Goal: Task Accomplishment & Management: Manage account settings

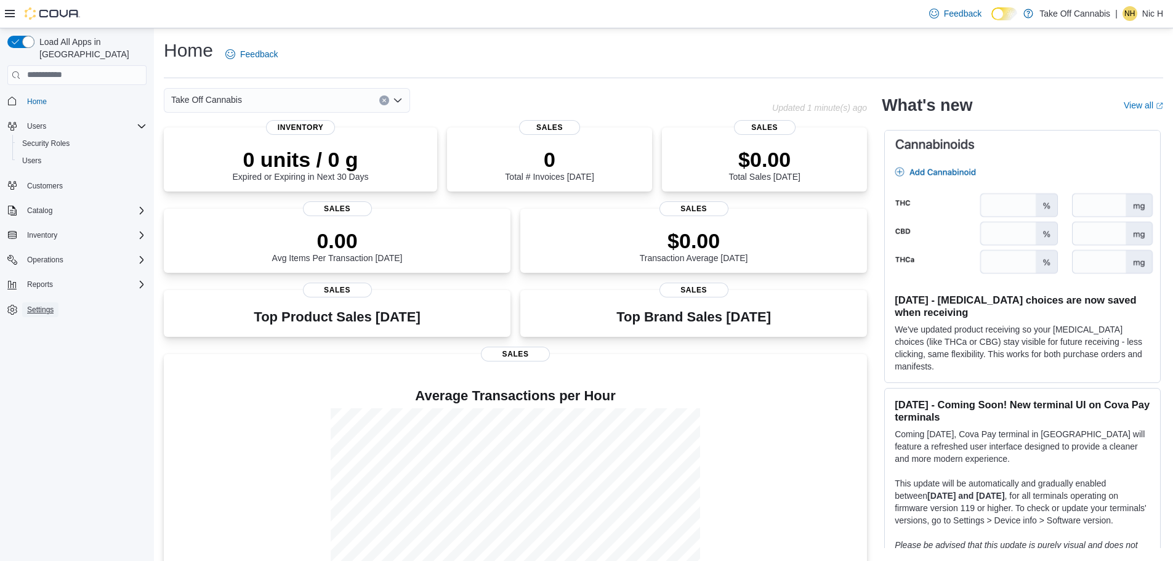
click at [45, 305] on span "Settings" at bounding box center [40, 310] width 26 height 10
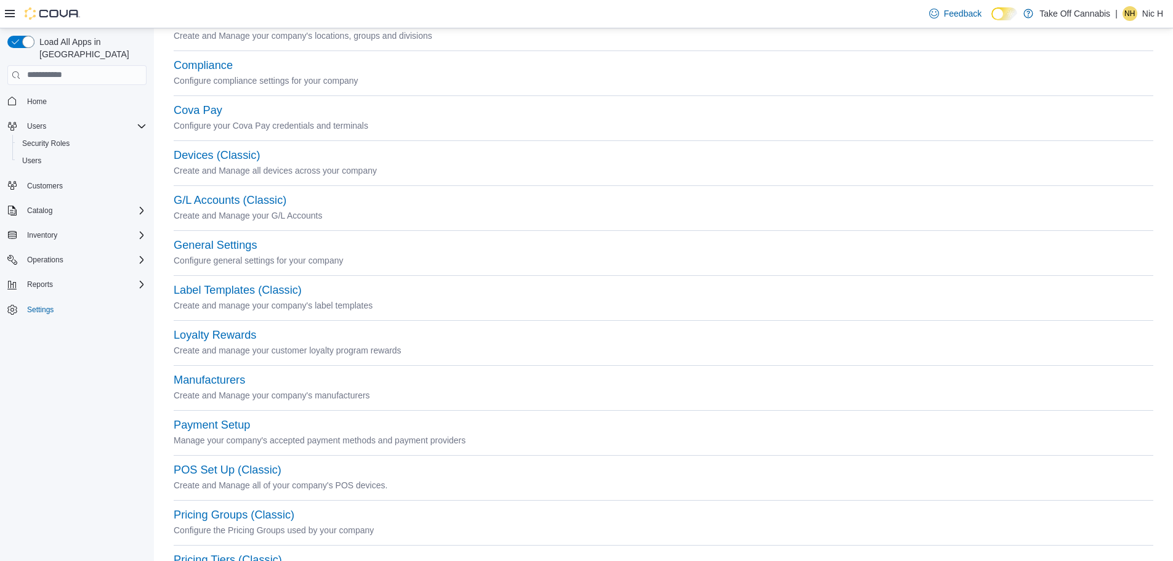
scroll to position [123, 0]
click at [217, 424] on button "Payment Setup" at bounding box center [212, 424] width 76 height 13
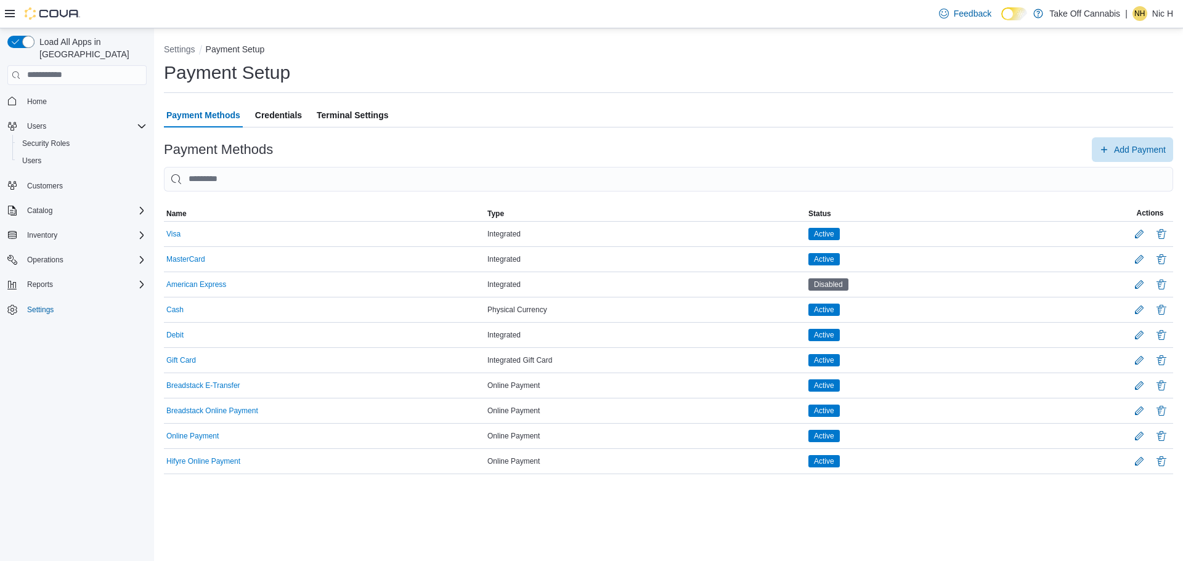
click at [278, 115] on span "Credentials" at bounding box center [278, 115] width 47 height 25
click at [180, 363] on button "Gift Card" at bounding box center [181, 360] width 30 height 9
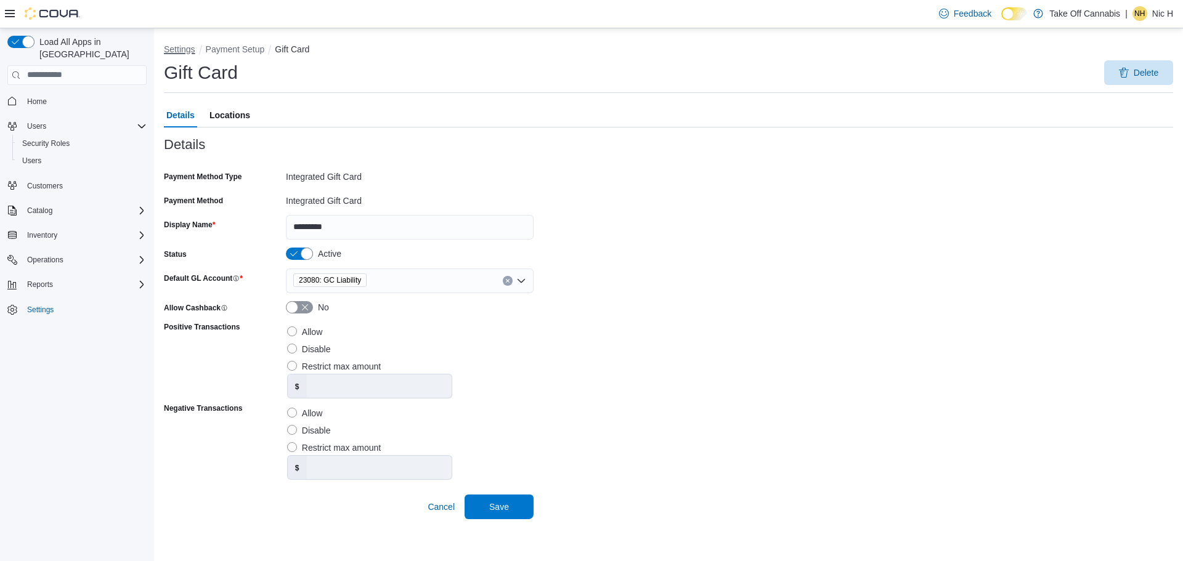
click at [185, 49] on button "Settings" at bounding box center [179, 49] width 31 height 10
